Goal: Transaction & Acquisition: Purchase product/service

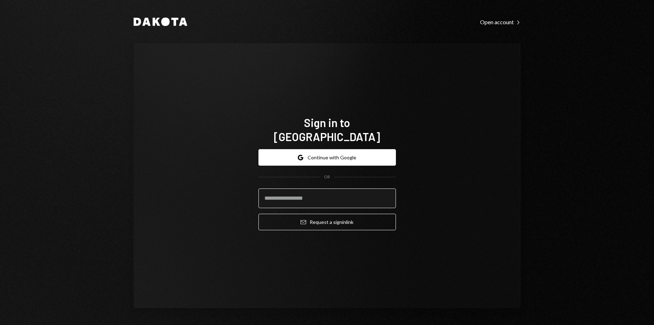
click at [323, 191] on input "email" at bounding box center [326, 198] width 137 height 20
type input "**********"
click at [258, 214] on button "Email Request a sign in link" at bounding box center [326, 222] width 137 height 16
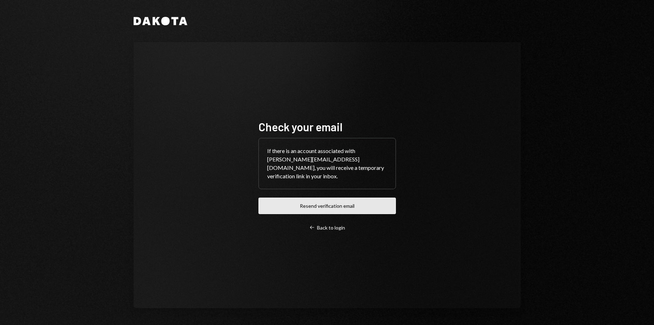
click at [335, 201] on button "Resend verification email" at bounding box center [326, 205] width 137 height 16
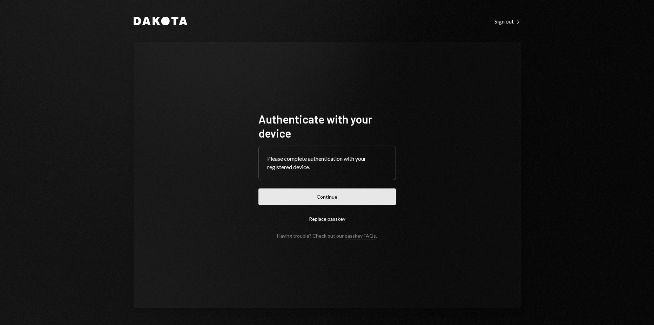
click at [335, 197] on button "Continue" at bounding box center [326, 196] width 137 height 16
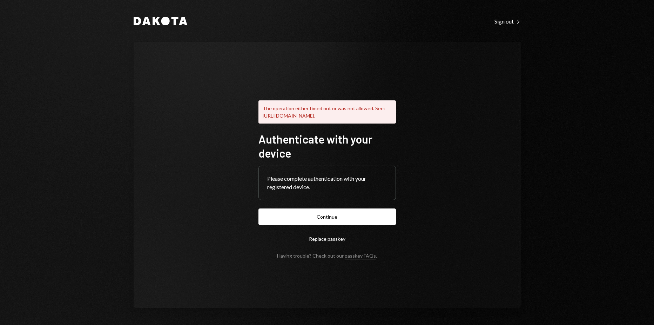
drag, startPoint x: 343, startPoint y: 217, endPoint x: 345, endPoint y: 213, distance: 3.8
click at [343, 217] on button "Continue" at bounding box center [326, 216] width 137 height 16
click at [336, 224] on button "Continue" at bounding box center [326, 216] width 137 height 16
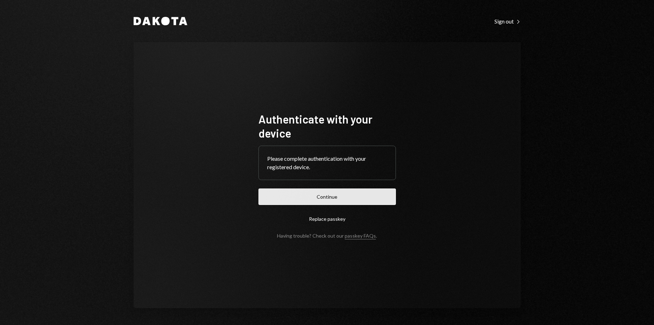
click at [295, 201] on button "Continue" at bounding box center [326, 196] width 137 height 16
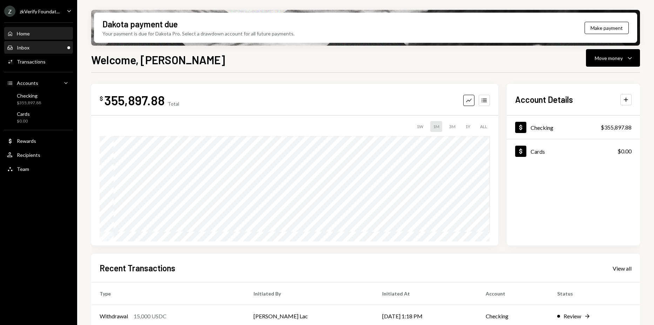
click at [42, 47] on div "Inbox Inbox" at bounding box center [38, 48] width 63 height 6
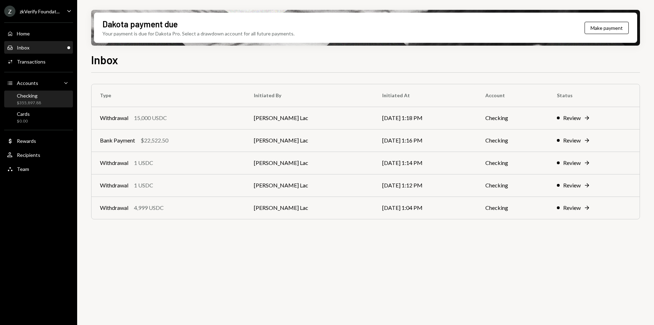
click at [45, 96] on div "Checking $355,897.88" at bounding box center [38, 99] width 63 height 13
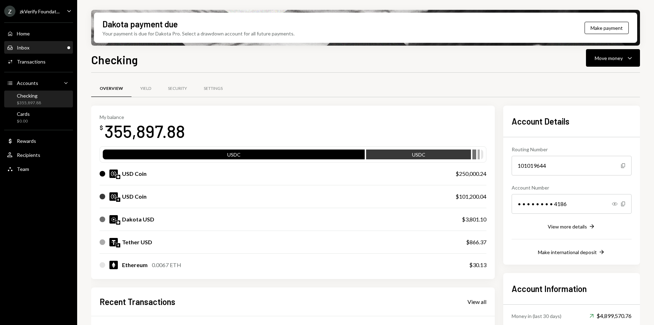
click at [45, 53] on div "Inbox Inbox" at bounding box center [38, 48] width 63 height 12
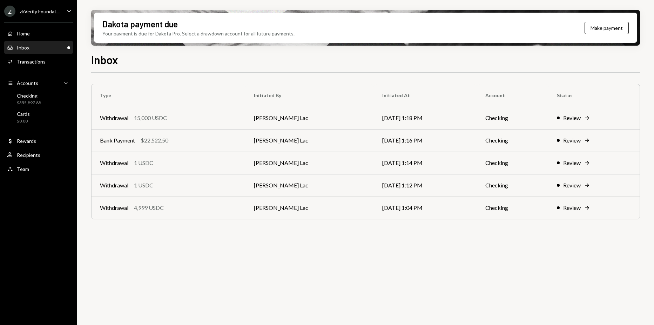
click at [35, 41] on link "Inbox Inbox" at bounding box center [38, 47] width 69 height 13
click at [35, 36] on div "Home Home" at bounding box center [38, 34] width 63 height 6
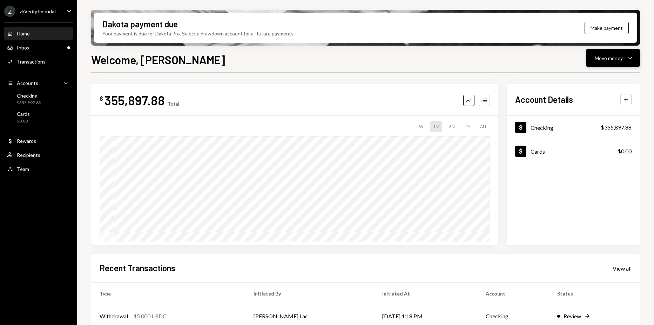
click at [597, 55] on div "Move money" at bounding box center [609, 57] width 28 height 7
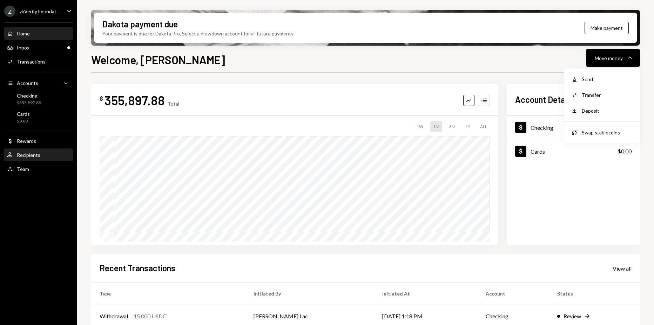
click at [33, 150] on div "User Recipients" at bounding box center [38, 155] width 63 height 12
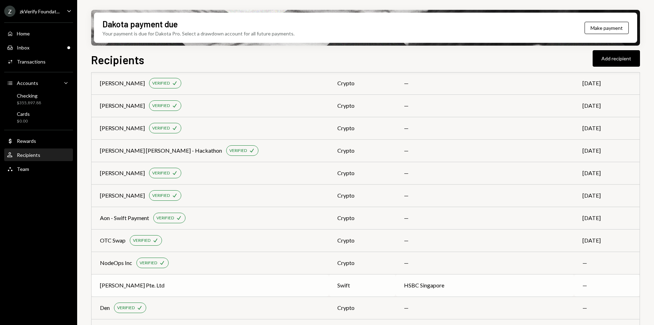
scroll to position [1831, 0]
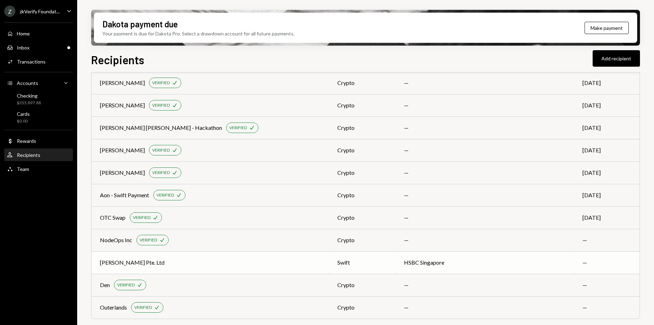
click at [279, 259] on div "Reed Smith Pte. Ltd" at bounding box center [210, 262] width 221 height 8
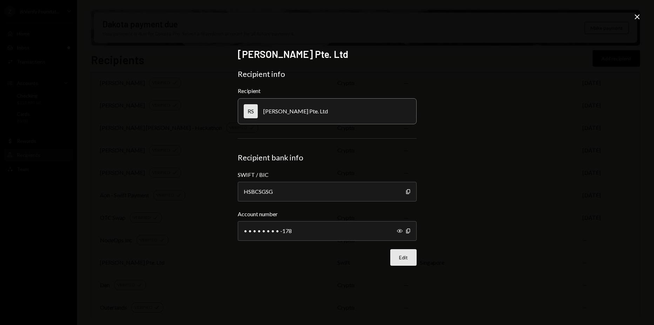
click at [412, 262] on button "Edit" at bounding box center [403, 257] width 26 height 16
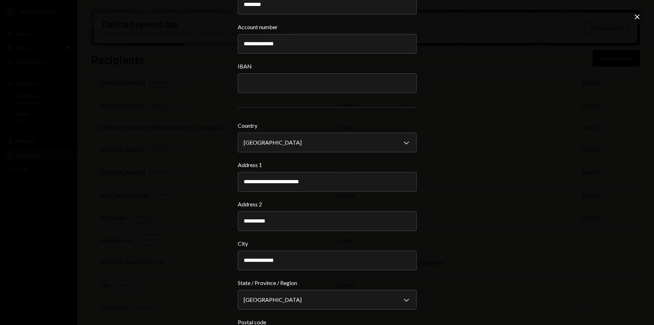
scroll to position [386, 0]
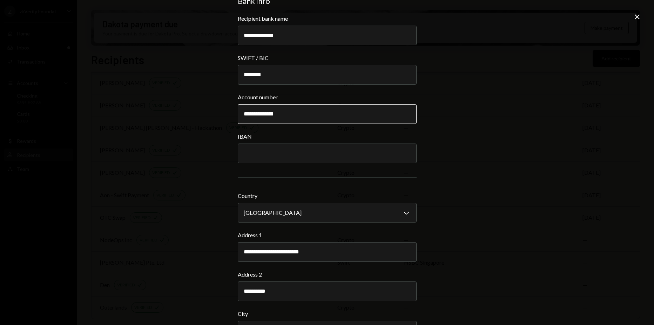
click at [275, 115] on input "**********" at bounding box center [327, 114] width 179 height 20
click at [252, 114] on input "**********" at bounding box center [327, 114] width 179 height 20
click at [253, 115] on input "**********" at bounding box center [327, 114] width 179 height 20
type input "**********"
click at [532, 171] on div "**********" at bounding box center [327, 162] width 654 height 325
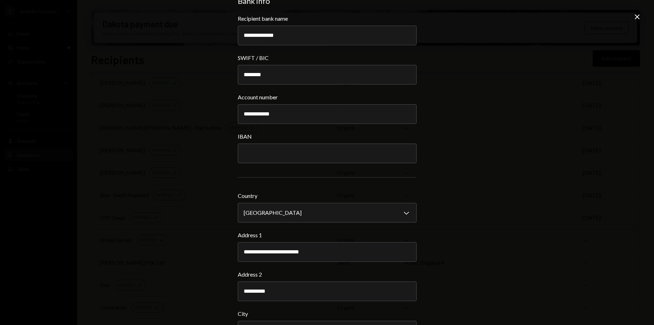
scroll to position [654, 0]
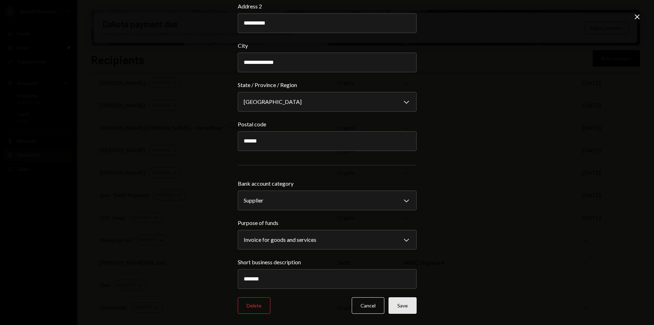
click at [409, 302] on button "Save" at bounding box center [403, 305] width 28 height 16
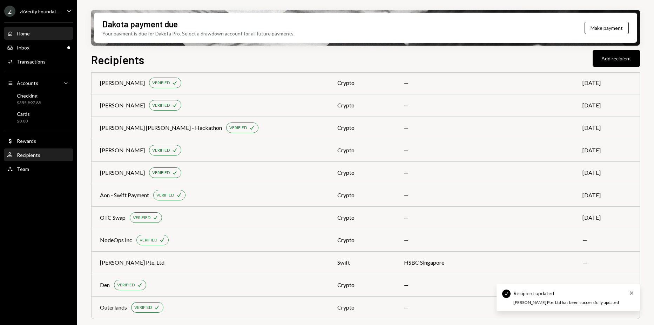
click at [52, 33] on div "Home Home" at bounding box center [38, 34] width 63 height 6
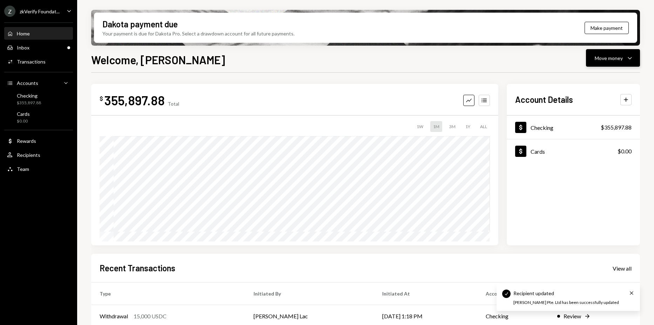
click at [595, 60] on div "Move money" at bounding box center [609, 57] width 28 height 7
click at [591, 76] on div "Send" at bounding box center [607, 78] width 51 height 7
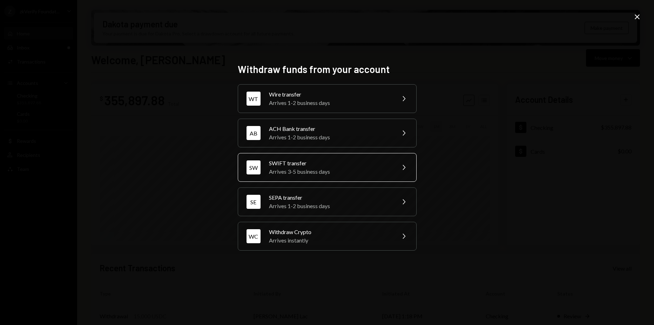
click at [323, 170] on div "Arrives 3-5 business days" at bounding box center [330, 171] width 122 height 8
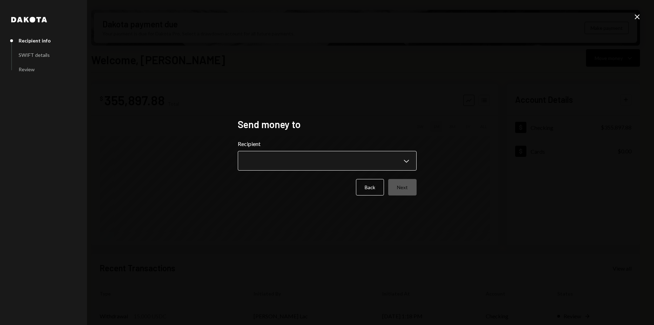
click at [315, 163] on body "Z zkVerify Foundat... Caret Down Home Home Inbox Inbox Activities Transactions …" at bounding box center [327, 162] width 654 height 325
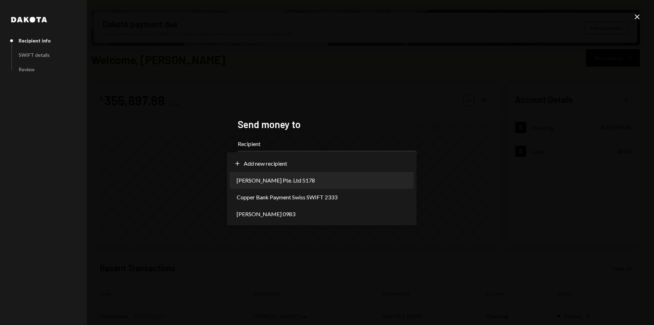
select select "**********"
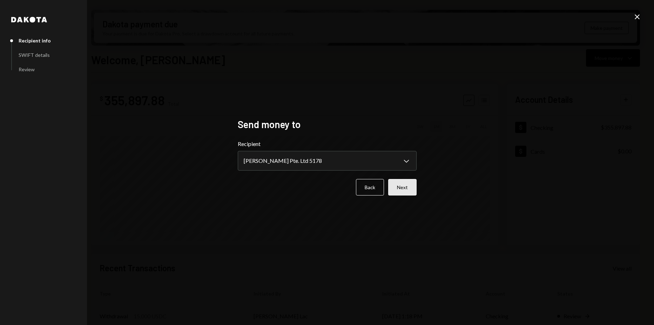
click at [389, 183] on button "Next" at bounding box center [402, 187] width 28 height 16
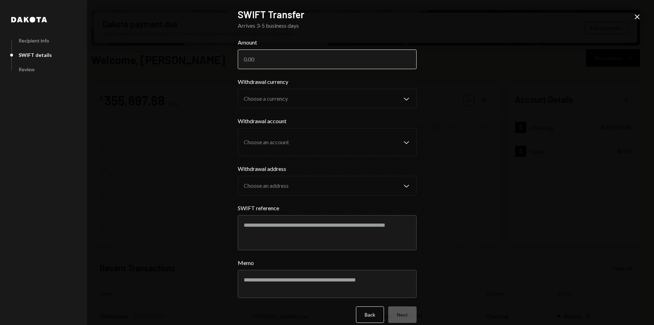
click at [312, 59] on input "Amount" at bounding box center [327, 59] width 179 height 20
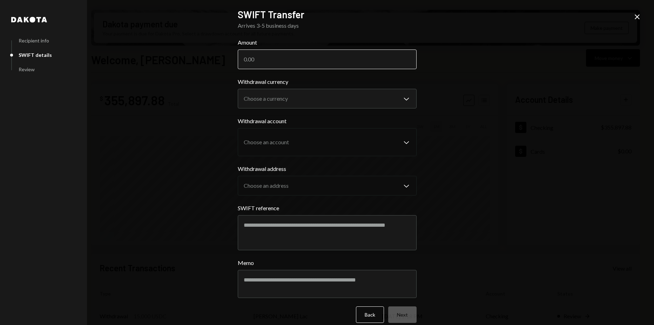
click at [324, 55] on input "Amount" at bounding box center [327, 59] width 179 height 20
type input "2661"
click at [277, 95] on body "Z zkVerify Foundat... Caret Down Home Home Inbox Inbox Activities Transactions …" at bounding box center [327, 162] width 654 height 325
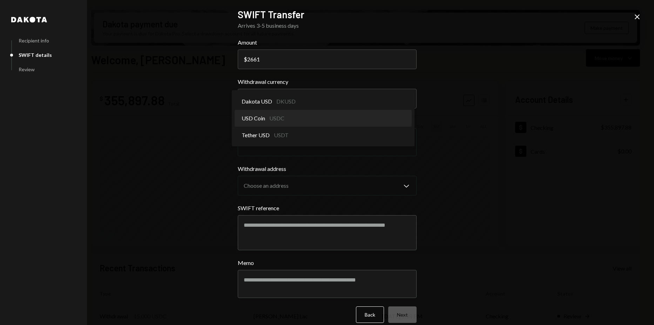
select select "****"
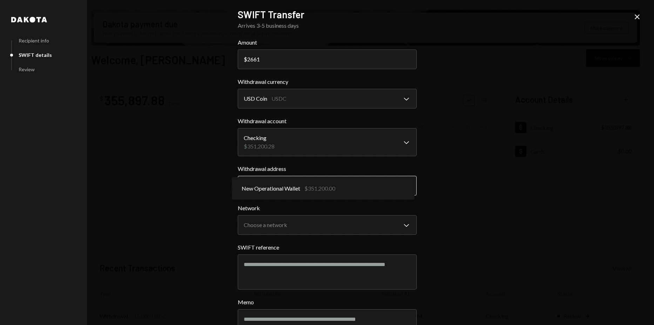
click at [307, 176] on button "New Operational Wallet $351,200.00 Chevron Down" at bounding box center [327, 186] width 179 height 20
click at [311, 229] on body "Z zkVerify Foundat... Caret Down Home Home Inbox Inbox Activities Transactions …" at bounding box center [327, 162] width 654 height 325
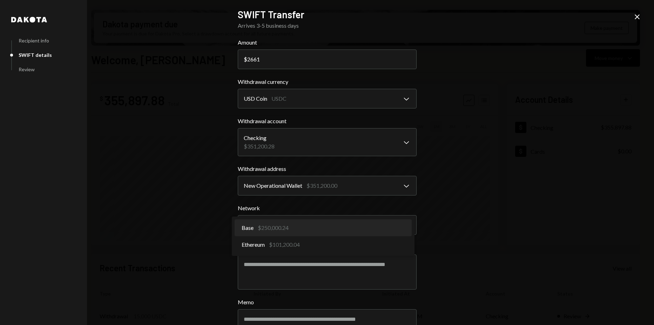
select select "**********"
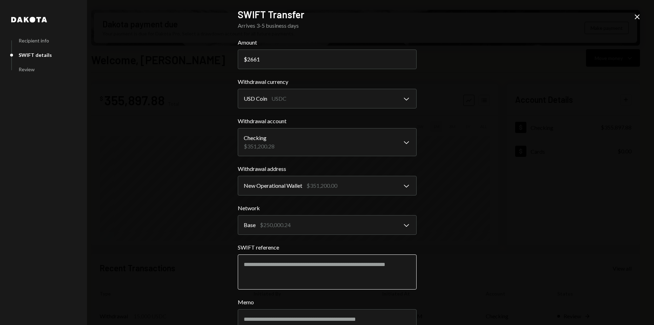
click at [354, 264] on textarea "SWIFT reference" at bounding box center [327, 271] width 179 height 35
paste textarea "**********"
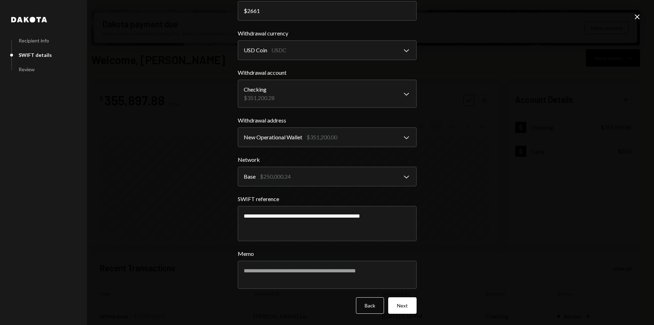
click at [410, 293] on form "**********" at bounding box center [327, 152] width 179 height 324
click at [409, 301] on button "Next" at bounding box center [402, 305] width 28 height 16
drag, startPoint x: 485, startPoint y: 137, endPoint x: 468, endPoint y: 193, distance: 58.2
click at [485, 137] on div "**********" at bounding box center [327, 162] width 654 height 325
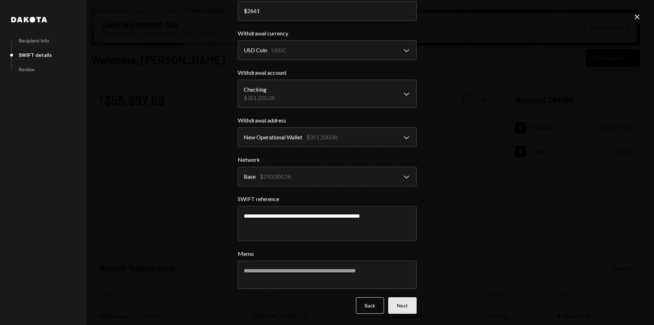
click at [398, 309] on button "Next" at bounding box center [402, 305] width 28 height 16
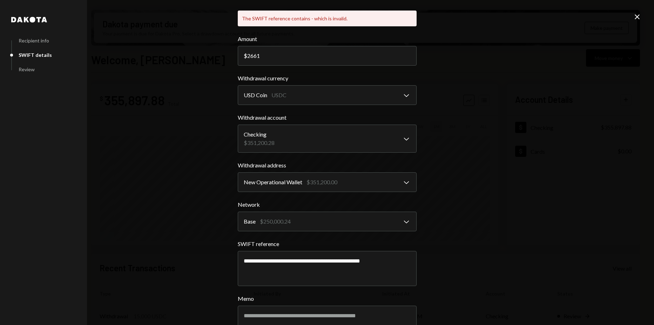
scroll to position [70, 0]
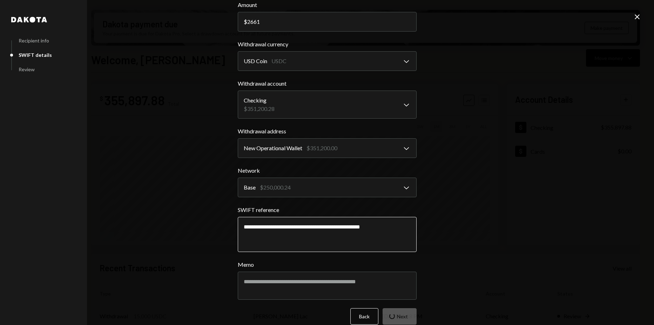
click at [362, 225] on textarea "**********" at bounding box center [327, 234] width 179 height 35
click at [382, 228] on textarea "**********" at bounding box center [327, 234] width 179 height 35
type textarea "**********"
click at [412, 320] on button "Next" at bounding box center [402, 316] width 28 height 16
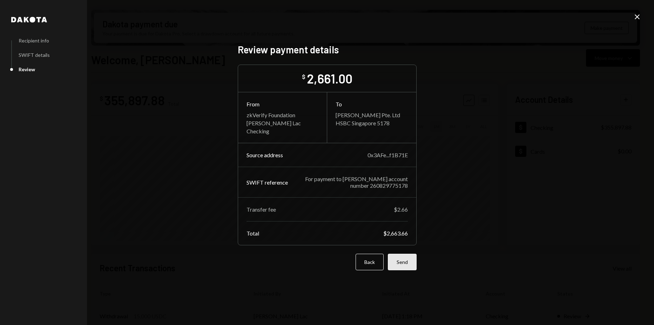
click at [404, 258] on button "Send" at bounding box center [402, 262] width 29 height 16
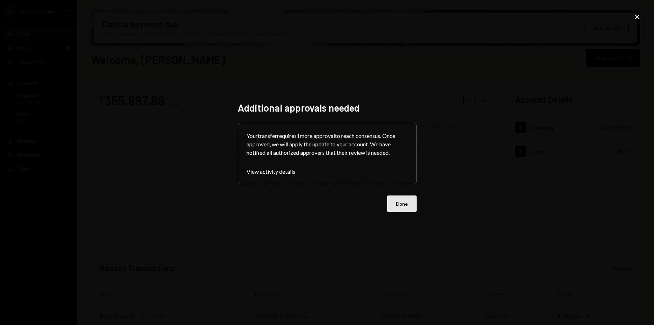
click at [403, 197] on button "Done" at bounding box center [401, 203] width 29 height 16
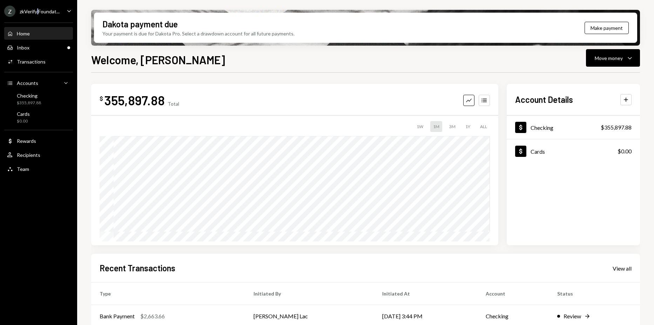
click at [38, 10] on div "zkVerify Foundat..." at bounding box center [40, 11] width 40 height 6
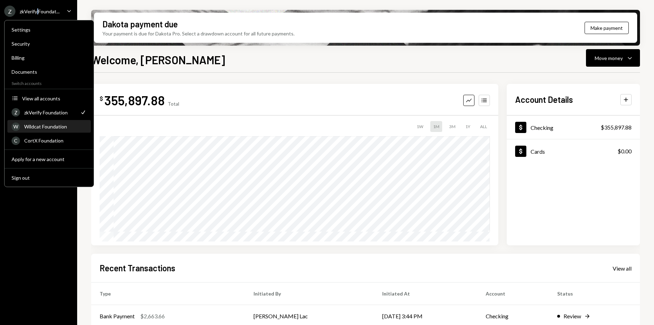
click at [50, 123] on div "W Wildcat Foundation" at bounding box center [49, 127] width 75 height 12
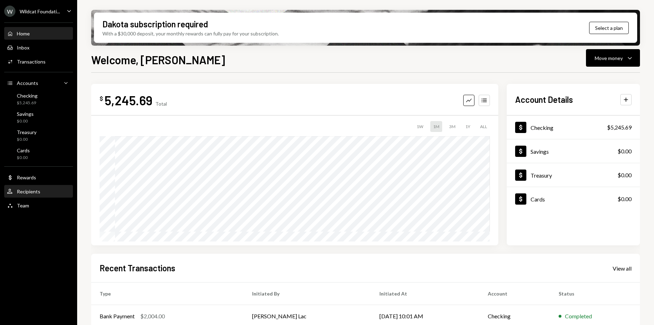
click at [49, 186] on div "User Recipients" at bounding box center [38, 192] width 63 height 12
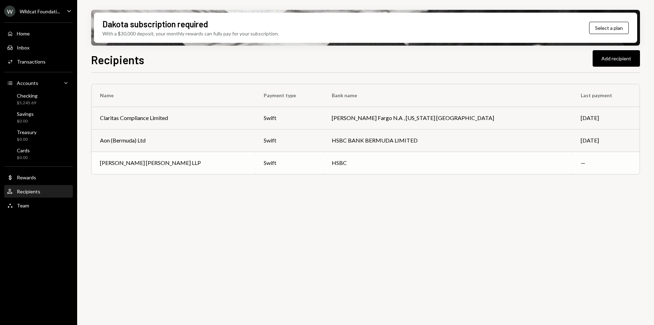
click at [117, 168] on td "Morrison Cohen LLP" at bounding box center [174, 162] width 164 height 22
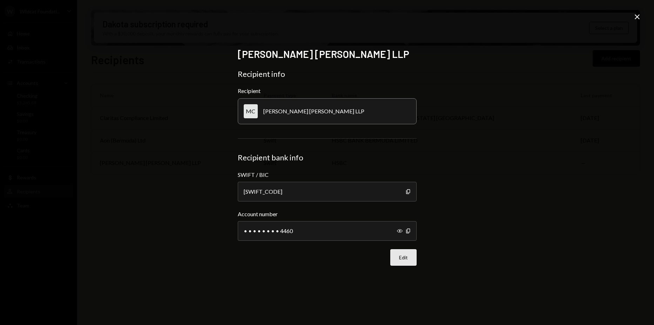
click at [407, 254] on button "Edit" at bounding box center [403, 257] width 26 height 16
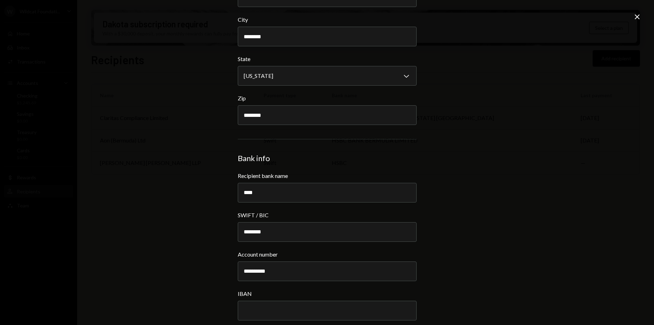
scroll to position [245, 0]
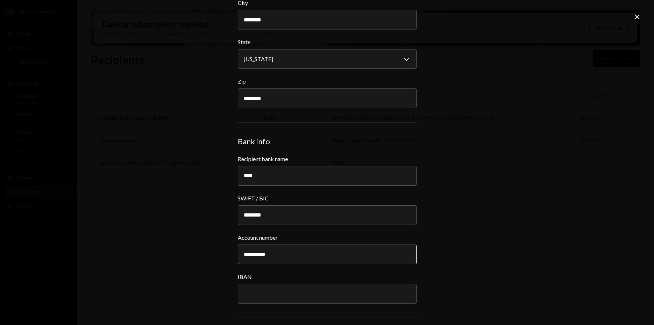
click at [254, 254] on input "**********" at bounding box center [327, 254] width 179 height 20
drag, startPoint x: 270, startPoint y: 252, endPoint x: 230, endPoint y: 252, distance: 40.3
click at [230, 252] on div "**********" at bounding box center [327, 162] width 654 height 325
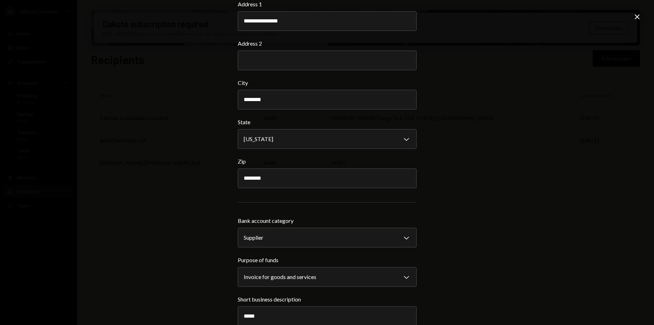
scroll to position [654, 0]
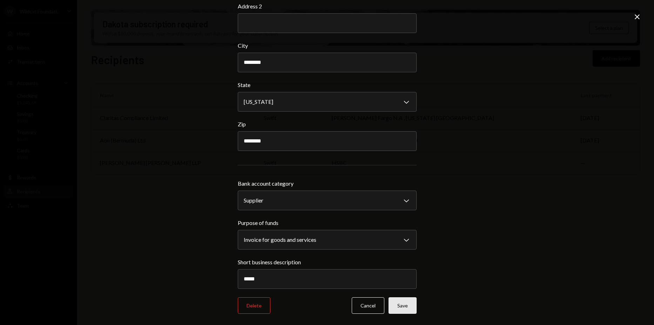
type input "*********"
click at [410, 304] on button "Save" at bounding box center [403, 305] width 28 height 16
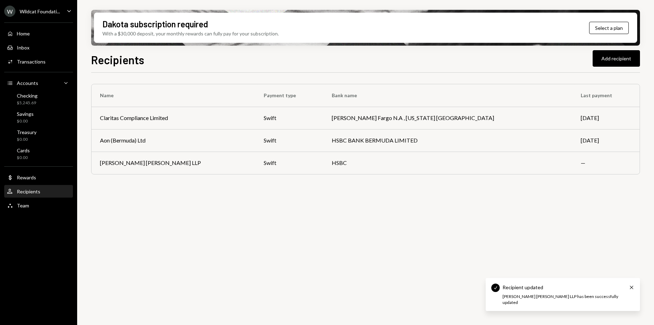
click at [25, 68] on div "Home Home Inbox Inbox Activities Transactions Accounts Accounts Caret Down Chec…" at bounding box center [38, 115] width 77 height 195
click at [29, 59] on div "Transactions" at bounding box center [31, 62] width 29 height 6
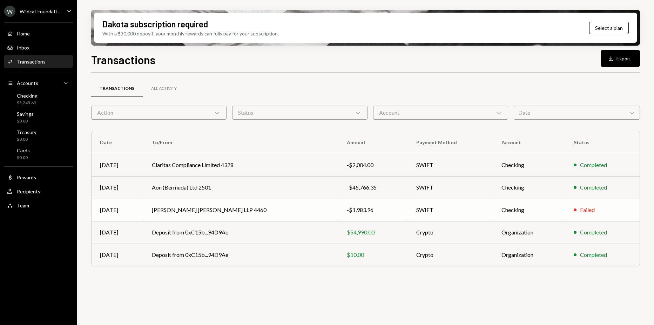
click at [222, 207] on td "Morrison Cohen LLP 4460" at bounding box center [240, 209] width 195 height 22
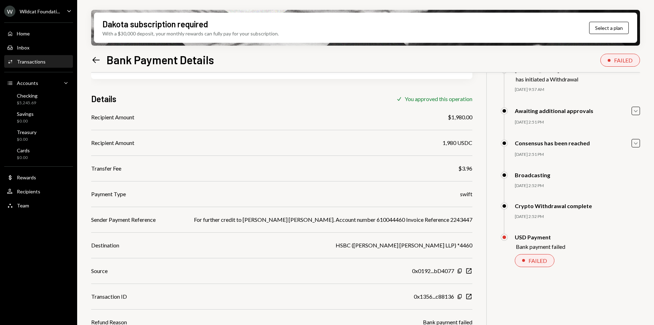
scroll to position [56, 0]
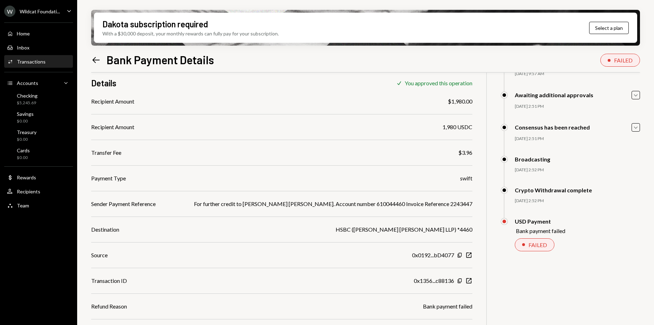
click at [360, 206] on div "For further credit to Morrison Cohen. Account number 610044460 Invoice Referenc…" at bounding box center [333, 204] width 278 height 8
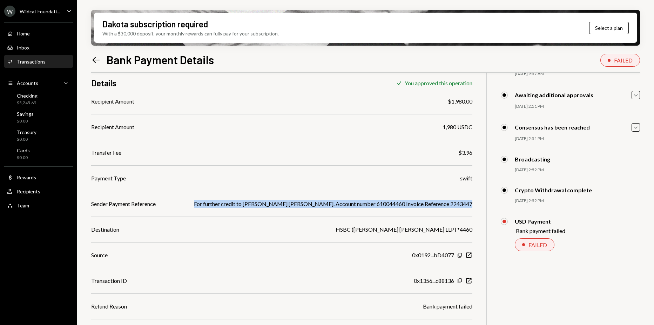
click at [360, 206] on div "For further credit to Morrison Cohen. Account number 610044460 Invoice Referenc…" at bounding box center [333, 204] width 278 height 8
copy div "For further credit to Morrison Cohen. Account number 610044460 Invoice Referenc…"
click at [101, 61] on icon "Left Arrow" at bounding box center [96, 60] width 10 height 10
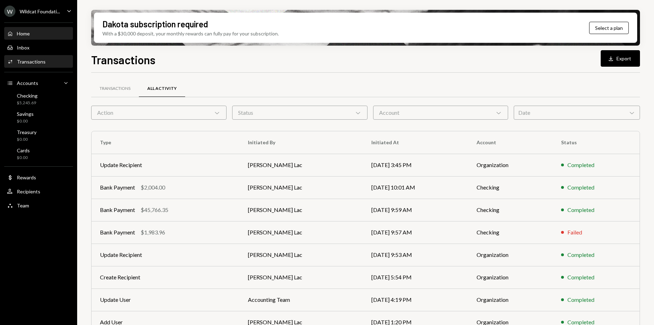
click at [35, 35] on div "Home Home" at bounding box center [38, 34] width 63 height 6
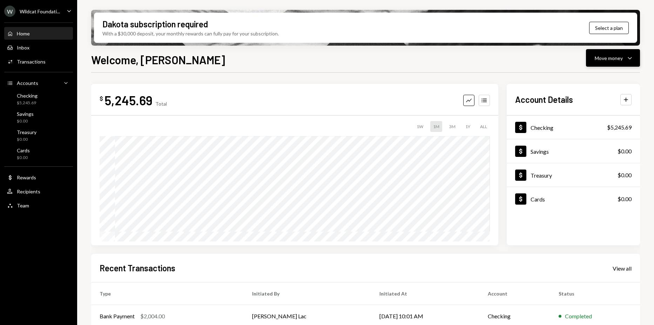
click at [587, 60] on button "Move money Caret Down" at bounding box center [613, 58] width 54 height 18
click at [587, 74] on div "Withdraw Send" at bounding box center [602, 79] width 70 height 16
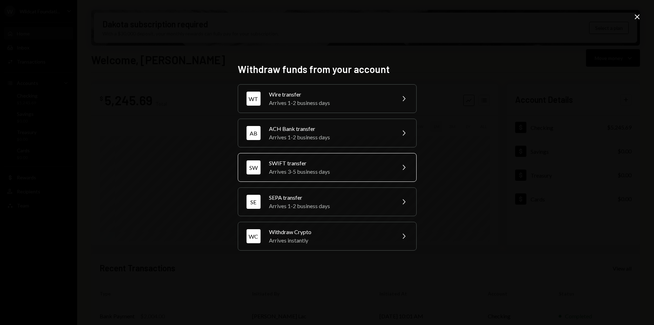
click at [352, 168] on div "Arrives 3-5 business days" at bounding box center [330, 171] width 122 height 8
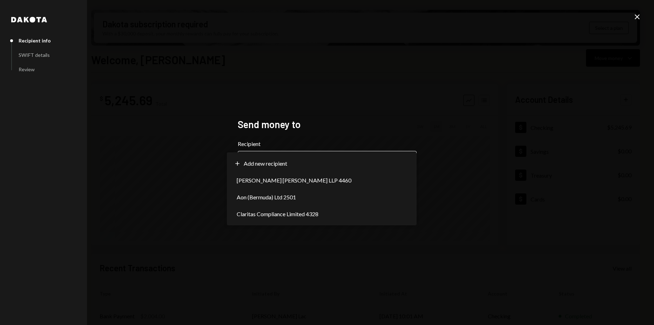
click at [289, 161] on body "W Wildcat Foundati... Caret Down Home Home Inbox Inbox Activities Transactions …" at bounding box center [327, 162] width 654 height 325
select select "**********"
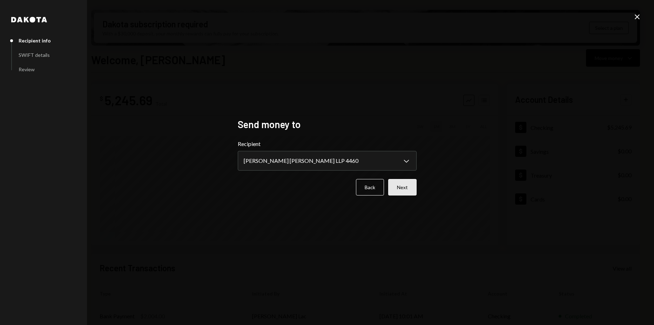
click at [400, 188] on button "Next" at bounding box center [402, 187] width 28 height 16
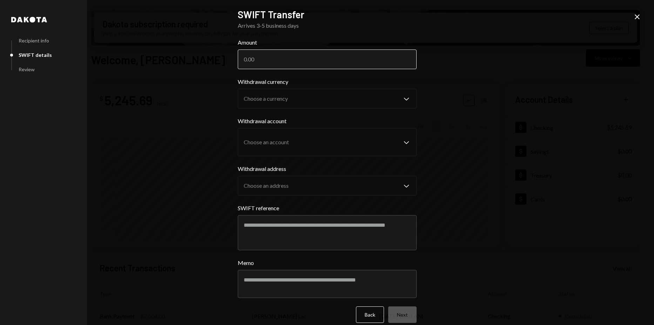
click at [282, 58] on input "Amount" at bounding box center [327, 59] width 179 height 20
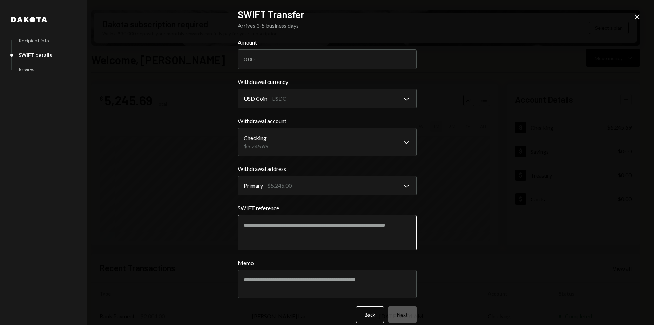
click at [273, 225] on textarea "SWIFT reference" at bounding box center [327, 232] width 179 height 35
paste textarea "**********"
type textarea "**********"
click at [267, 55] on input "Amount" at bounding box center [327, 59] width 179 height 20
click at [315, 139] on body "W Wildcat Foundati... Caret Down Home Home Inbox Inbox Activities Transactions …" at bounding box center [327, 162] width 654 height 325
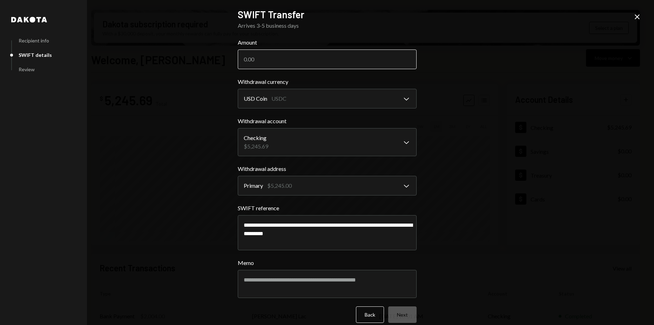
click at [293, 60] on input "Amount" at bounding box center [327, 59] width 179 height 20
type input "1980"
click at [463, 103] on div "**********" at bounding box center [327, 162] width 654 height 325
click at [395, 310] on button "Next" at bounding box center [402, 314] width 28 height 16
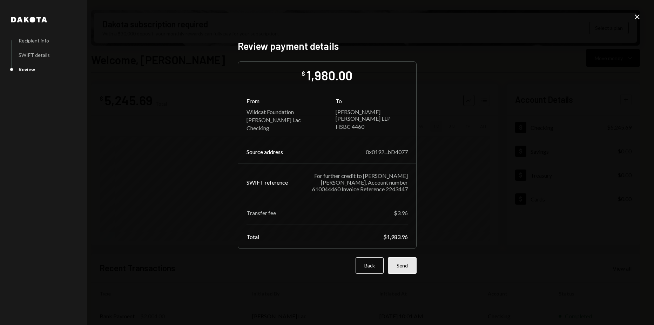
click at [409, 268] on button "Send" at bounding box center [402, 265] width 29 height 16
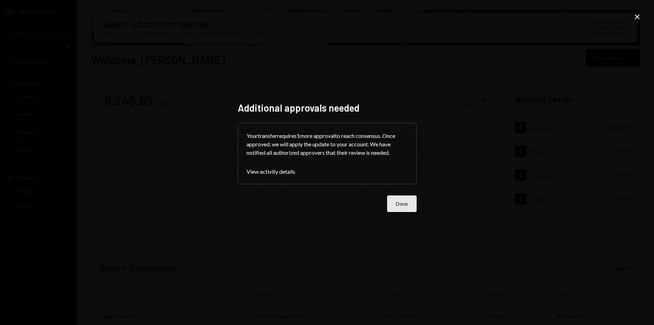
click at [393, 209] on button "Done" at bounding box center [401, 203] width 29 height 16
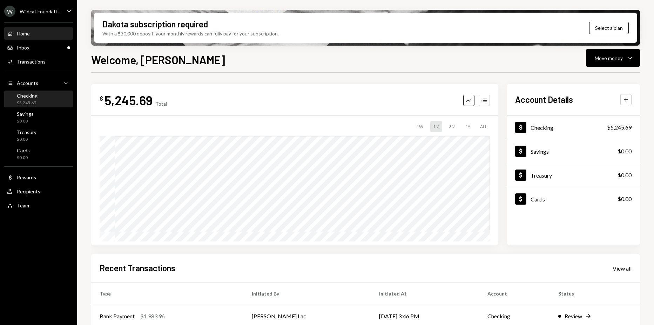
click at [35, 93] on div "Checking" at bounding box center [27, 96] width 21 height 6
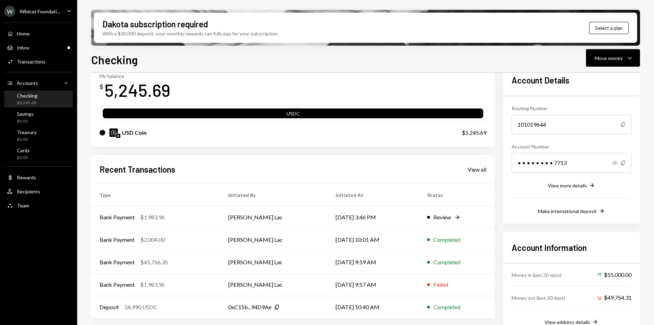
scroll to position [56, 0]
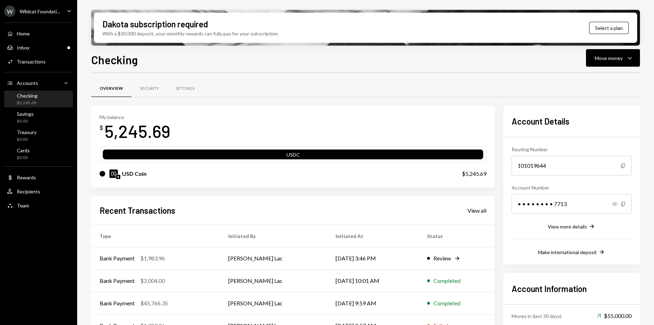
scroll to position [56, 0]
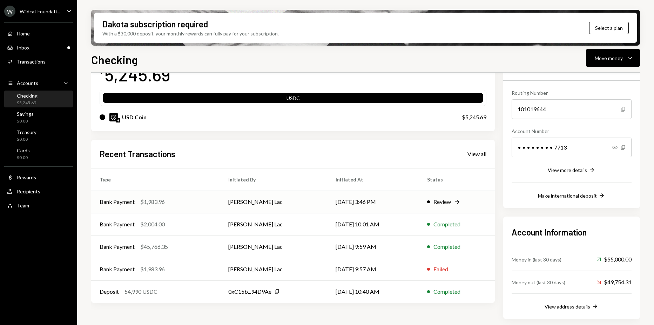
click at [294, 202] on td "[PERSON_NAME] Lac" at bounding box center [273, 201] width 107 height 22
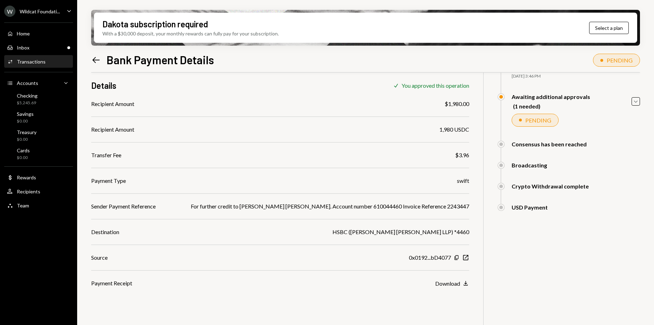
scroll to position [56, 0]
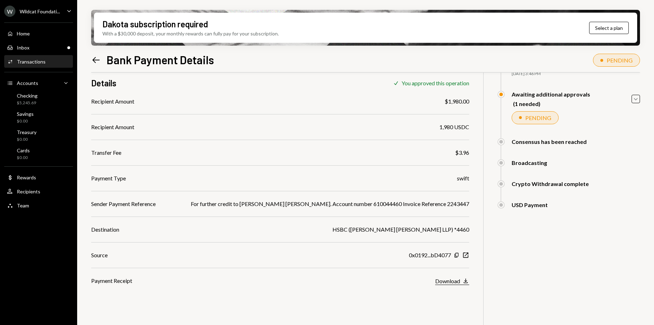
click at [462, 280] on icon "Download" at bounding box center [465, 280] width 7 height 7
click at [40, 52] on div "Inbox Inbox" at bounding box center [38, 48] width 63 height 12
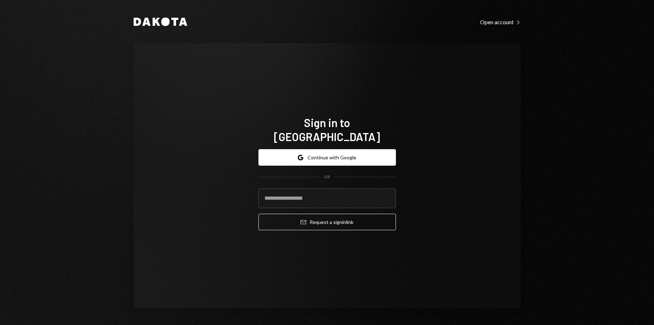
type input "**********"
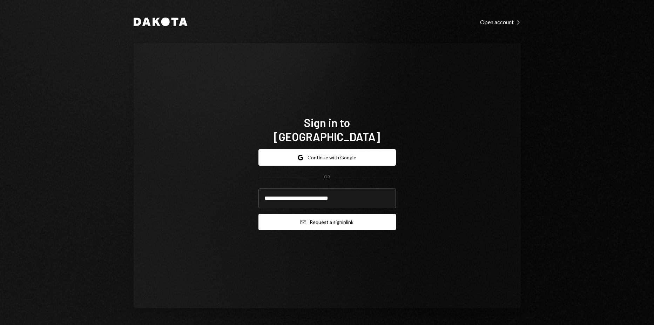
click at [324, 214] on button "Email Request a sign in link" at bounding box center [326, 222] width 137 height 16
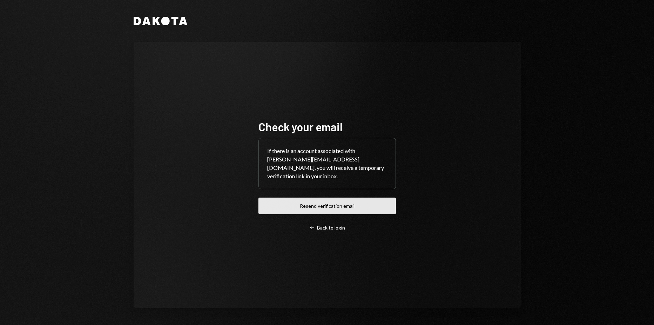
click at [358, 201] on button "Resend verification email" at bounding box center [326, 205] width 137 height 16
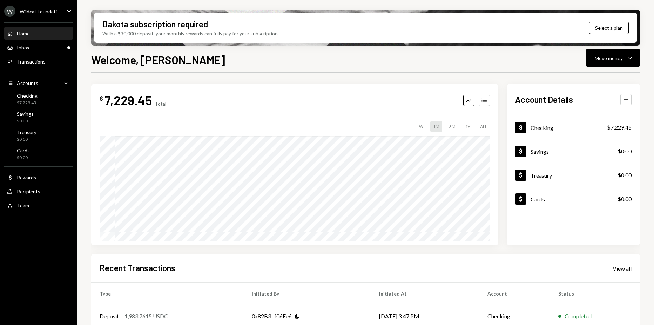
click at [39, 13] on div "Wildcat Foundati..." at bounding box center [40, 11] width 40 height 6
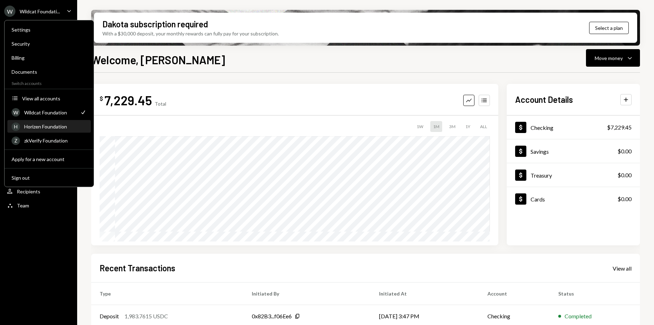
click at [55, 123] on div "H Horizen Foundation" at bounding box center [49, 127] width 75 height 12
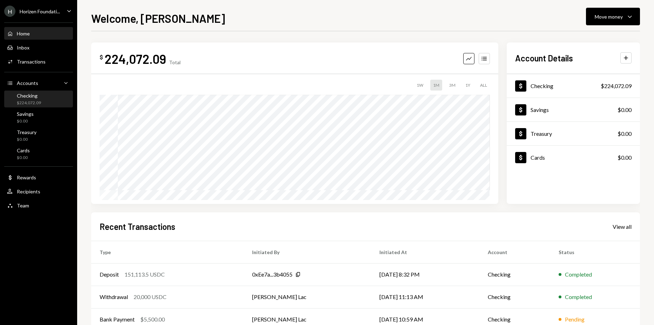
click at [41, 103] on div "Checking $224,072.09" at bounding box center [38, 99] width 63 height 13
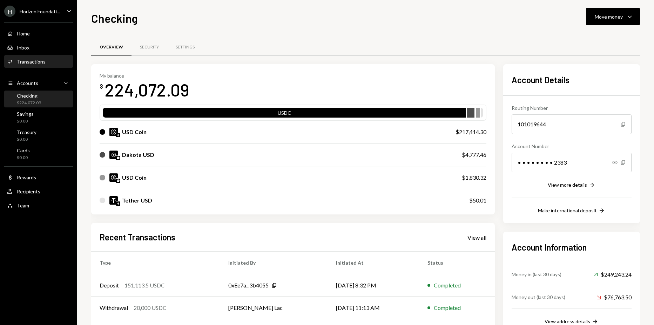
click at [33, 58] on div "Activities Transactions" at bounding box center [38, 62] width 63 height 12
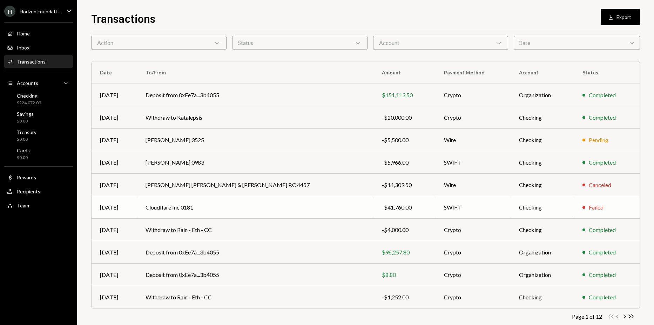
scroll to position [41, 0]
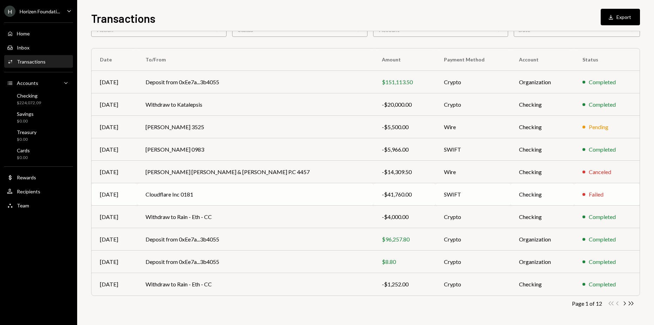
click at [382, 191] on div "-$41,760.00" at bounding box center [404, 194] width 45 height 8
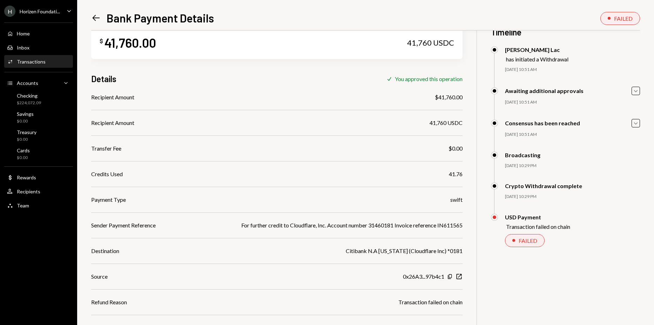
scroll to position [31, 0]
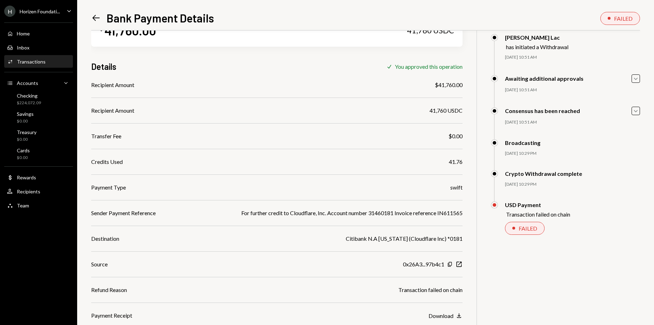
click at [338, 211] on div "For further credit to Cloudflare, Inc. Account number 31460181 Invoice referenc…" at bounding box center [351, 213] width 221 height 8
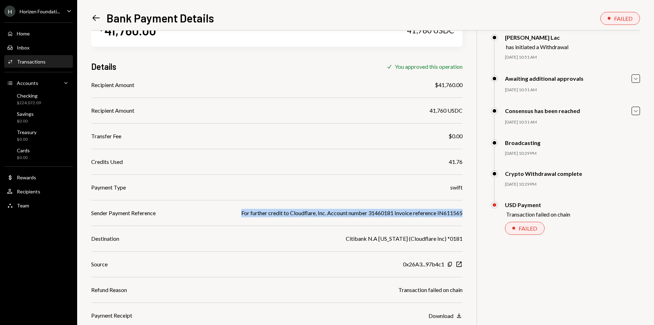
click at [338, 211] on div "For further credit to Cloudflare, Inc. Account number 31460181 Invoice referenc…" at bounding box center [351, 213] width 221 height 8
copy div "For further credit to Cloudflare, Inc. Account number 31460181 Invoice referenc…"
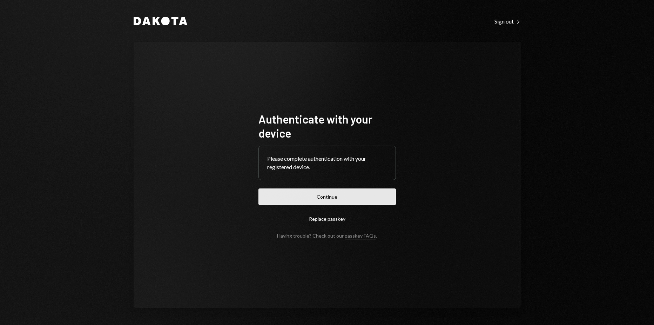
click at [328, 191] on button "Continue" at bounding box center [326, 196] width 137 height 16
click at [347, 202] on button "Continue" at bounding box center [326, 196] width 137 height 16
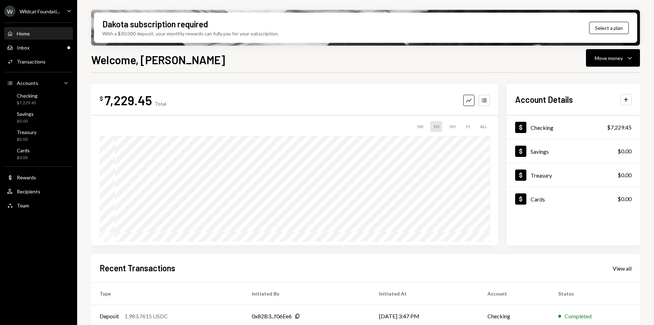
click at [49, 11] on div "Wildcat Foundati..." at bounding box center [40, 11] width 40 height 6
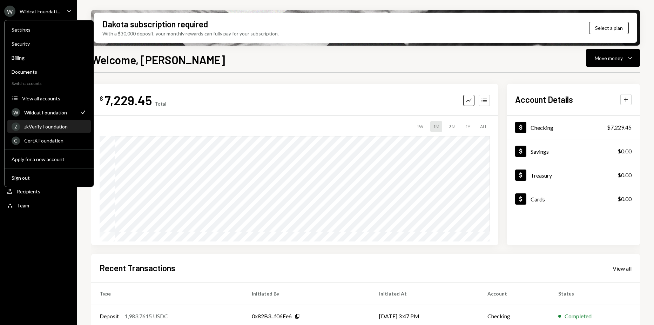
click at [48, 129] on div "Z zkVerify Foundation" at bounding box center [49, 127] width 75 height 12
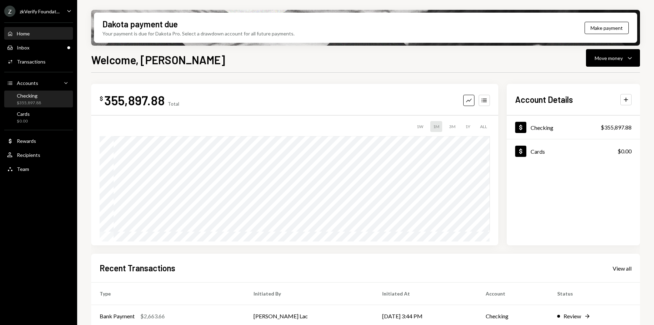
click at [43, 99] on div "Checking $355,897.88" at bounding box center [38, 99] width 63 height 13
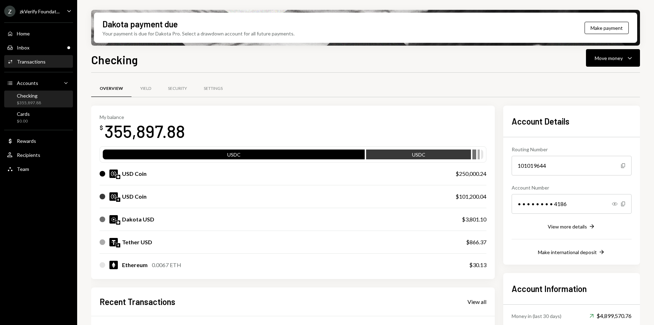
click at [46, 65] on div "Activities Transactions" at bounding box center [38, 62] width 63 height 6
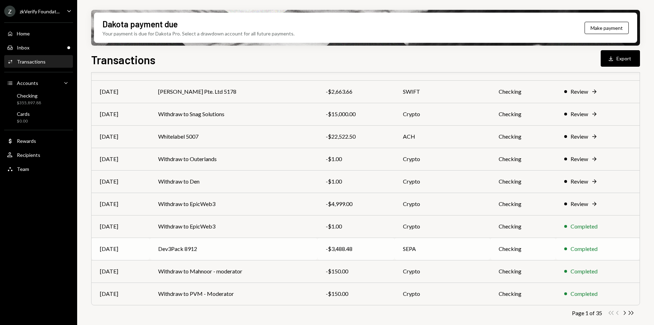
scroll to position [75, 0]
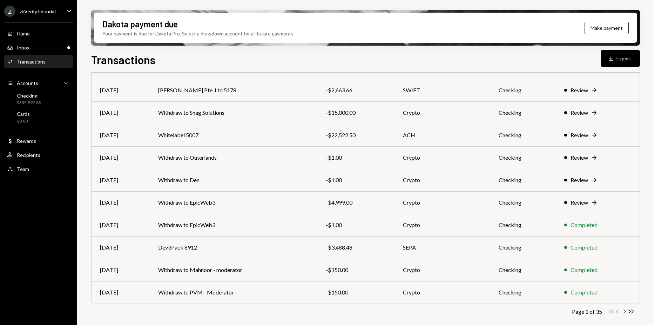
click at [622, 312] on icon "Chevron Right" at bounding box center [624, 311] width 7 height 7
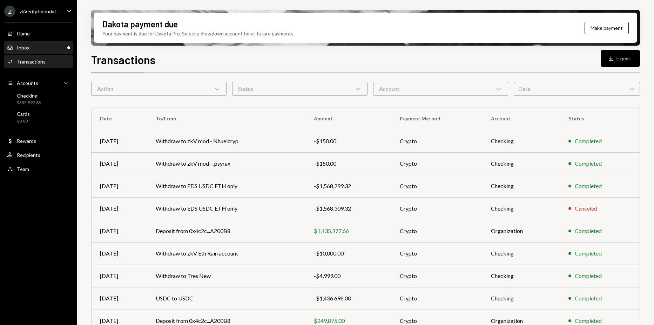
scroll to position [0, 0]
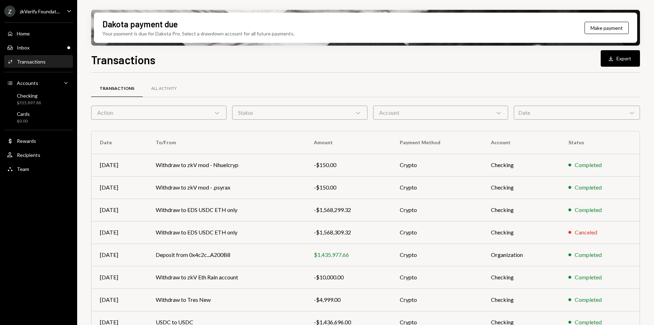
click at [58, 16] on div "Z zkVerify Foundat..." at bounding box center [31, 11] width 55 height 11
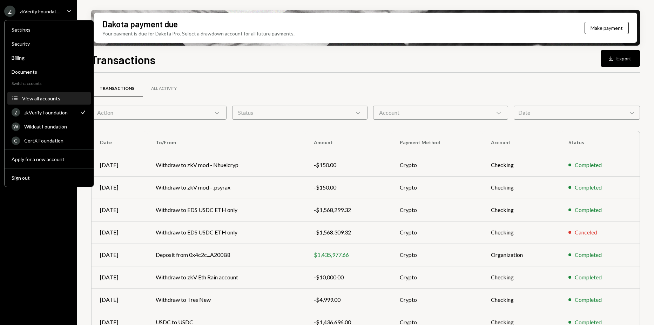
click at [55, 96] on div "View all accounts" at bounding box center [54, 98] width 65 height 6
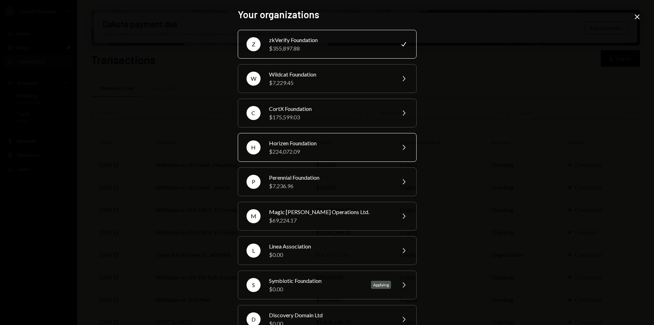
click at [309, 155] on div "$224,072.09" at bounding box center [330, 151] width 122 height 8
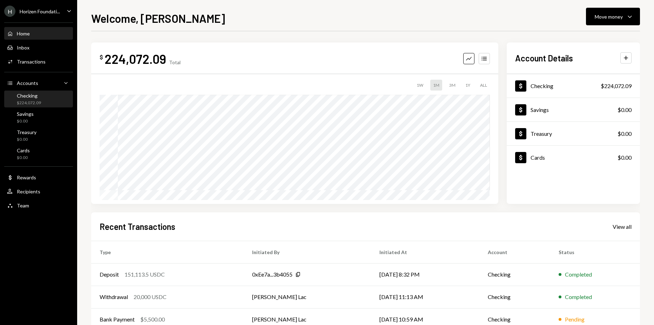
click at [40, 99] on div "Checking $224,072.09" at bounding box center [29, 99] width 24 height 13
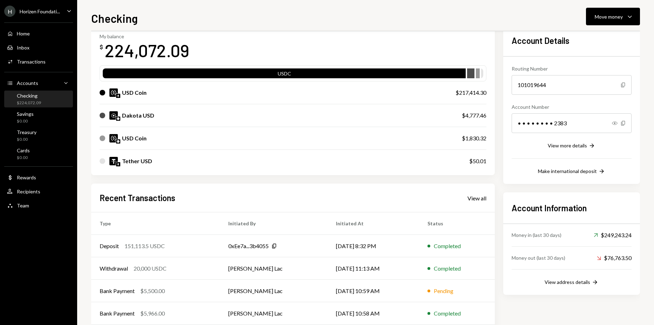
scroll to position [75, 0]
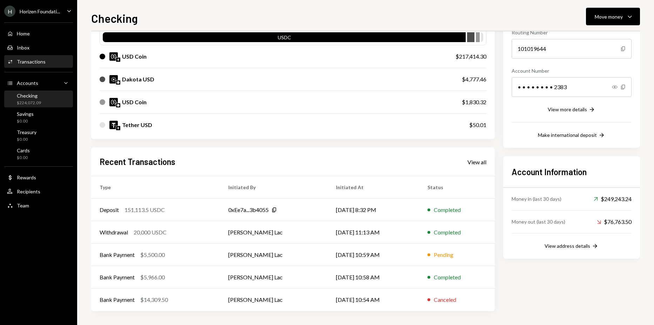
click at [56, 59] on div "Activities Transactions" at bounding box center [38, 62] width 63 height 6
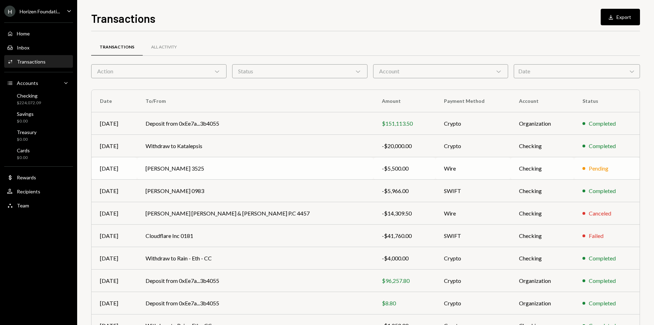
scroll to position [41, 0]
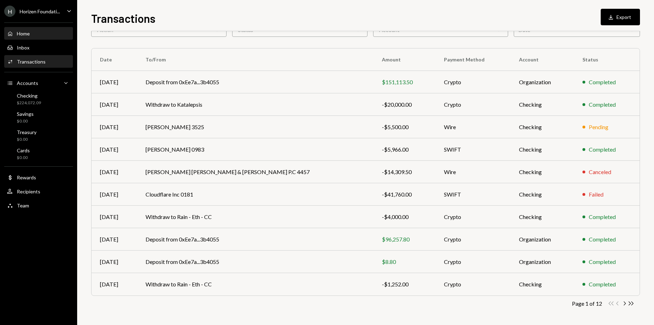
click at [38, 37] on div "Home Home" at bounding box center [38, 34] width 63 height 12
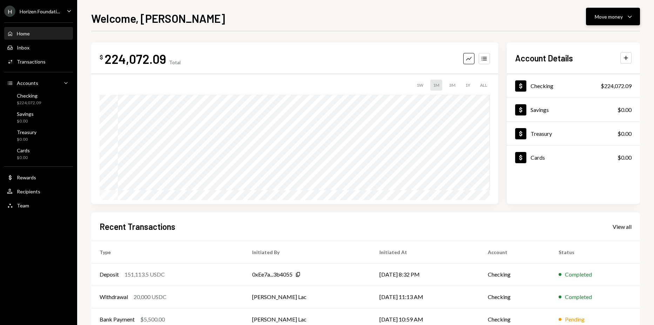
click at [615, 11] on button "Move money Caret Down" at bounding box center [613, 17] width 54 height 18
click at [591, 39] on div "Send" at bounding box center [607, 37] width 51 height 7
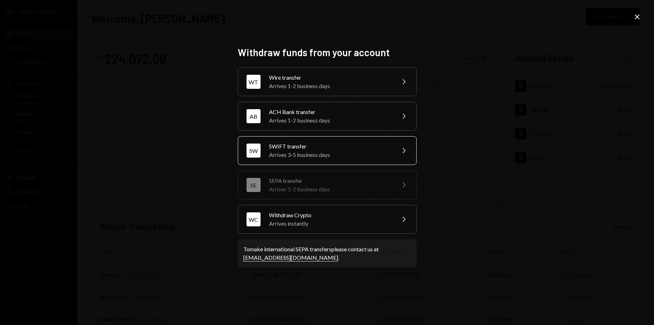
click at [317, 152] on div "Arrives 3-5 business days" at bounding box center [330, 154] width 122 height 8
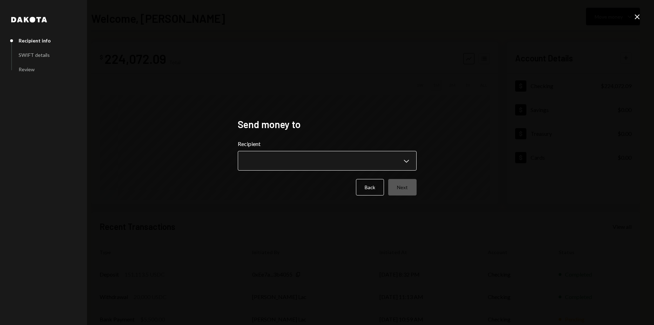
click at [328, 161] on body "**********" at bounding box center [327, 162] width 654 height 325
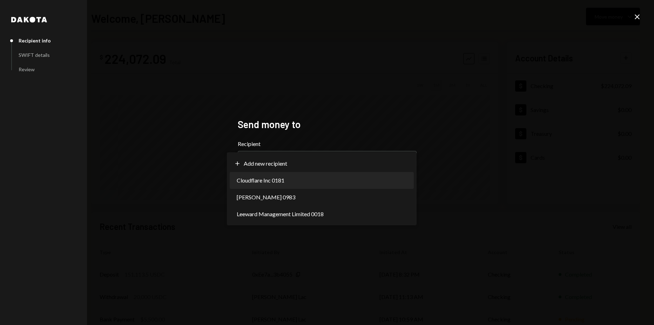
select select "**********"
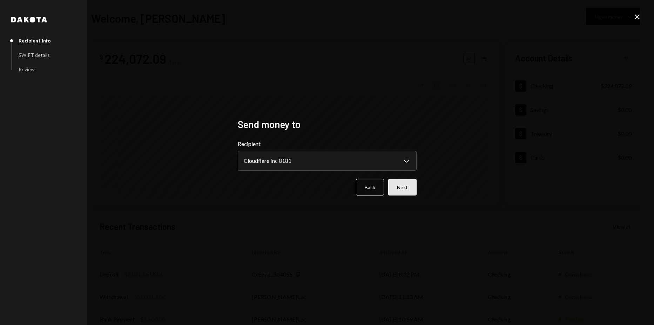
click at [409, 187] on button "Next" at bounding box center [402, 187] width 28 height 16
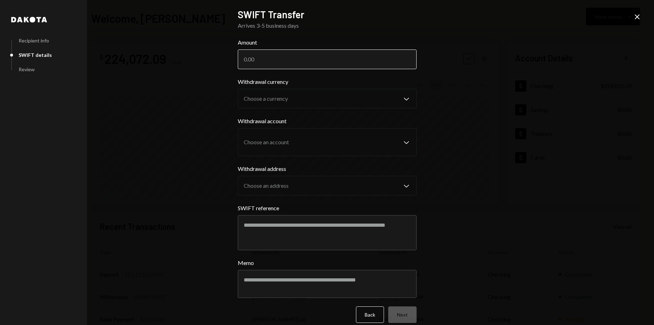
click at [290, 62] on input "Amount" at bounding box center [327, 59] width 179 height 20
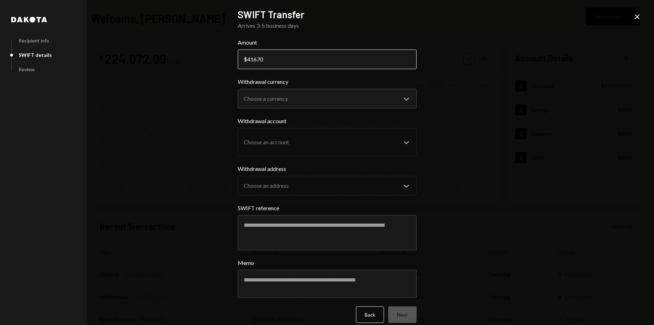
drag, startPoint x: 253, startPoint y: 58, endPoint x: 283, endPoint y: 58, distance: 29.5
click at [283, 58] on input "41670" at bounding box center [327, 59] width 179 height 20
type input "41"
type input "41760"
click at [306, 100] on body "H Horizen Foundati... Caret Down Home Home Inbox Inbox Activities Transactions …" at bounding box center [327, 162] width 654 height 325
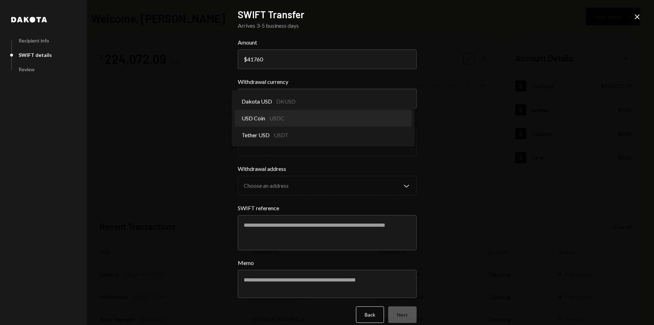
select select "****"
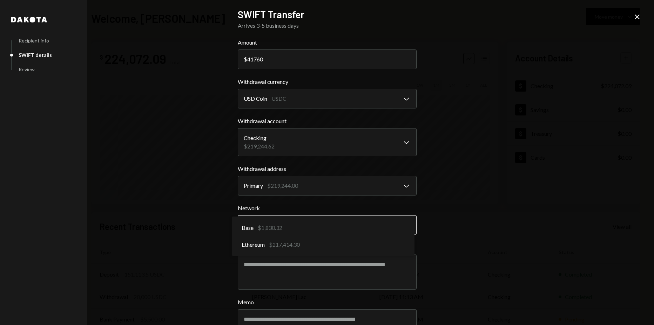
click at [302, 230] on body "H Horizen Foundati... Caret Down Home Home Inbox Inbox Activities Transactions …" at bounding box center [327, 162] width 654 height 325
select select "**********"
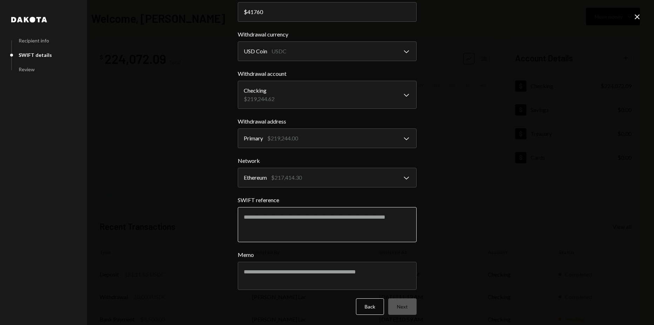
scroll to position [48, 0]
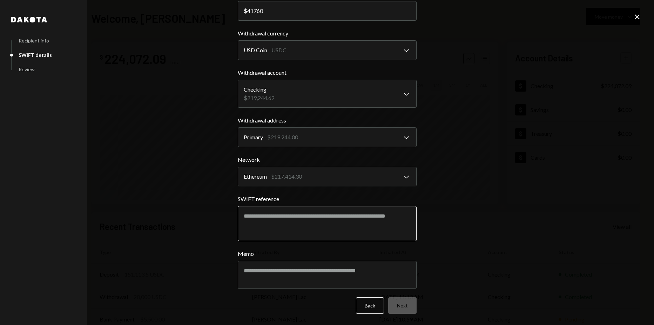
click at [299, 211] on textarea "SWIFT reference" at bounding box center [327, 223] width 179 height 35
paste textarea "**********"
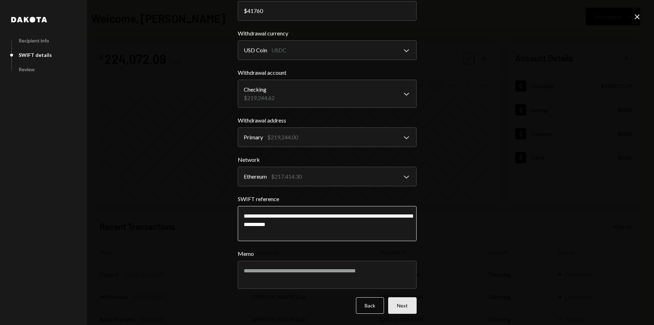
type textarea "**********"
click at [400, 305] on button "Next" at bounding box center [402, 305] width 28 height 16
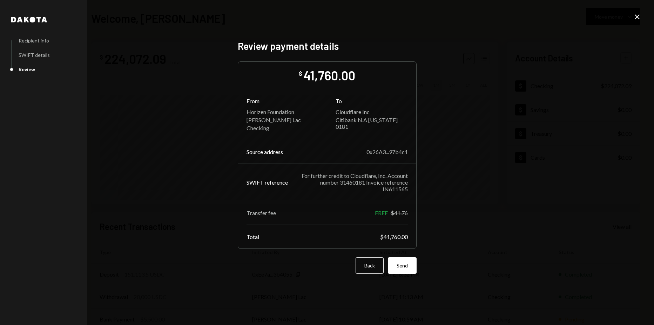
scroll to position [0, 0]
click at [399, 261] on button "Send" at bounding box center [402, 265] width 29 height 16
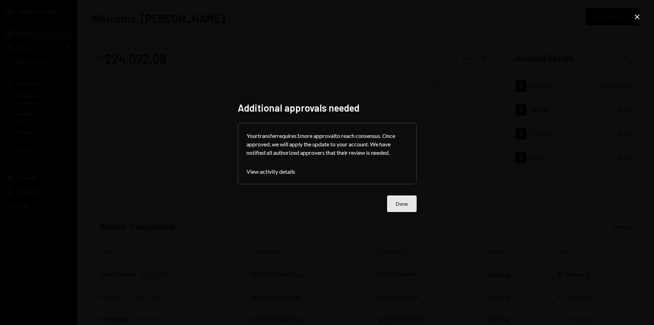
click at [404, 201] on button "Done" at bounding box center [401, 203] width 29 height 16
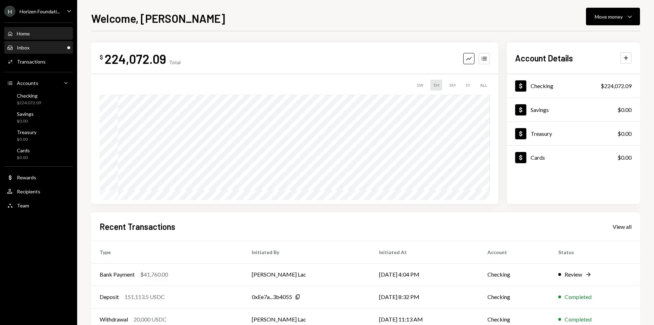
click at [63, 44] on div "Inbox Inbox" at bounding box center [38, 48] width 63 height 12
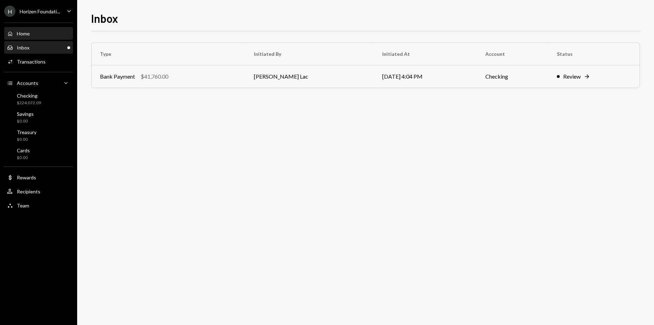
click at [59, 37] on div "Home Home" at bounding box center [38, 34] width 63 height 12
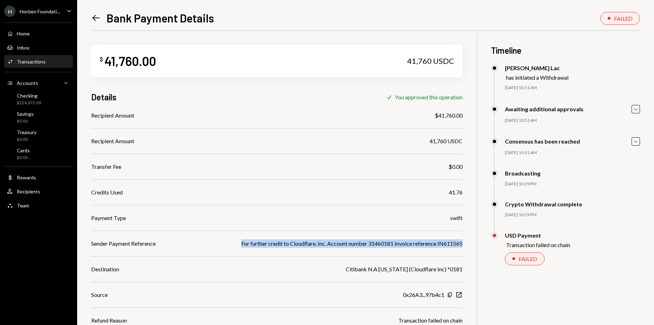
scroll to position [31, 0]
